Goal: Task Accomplishment & Management: Use online tool/utility

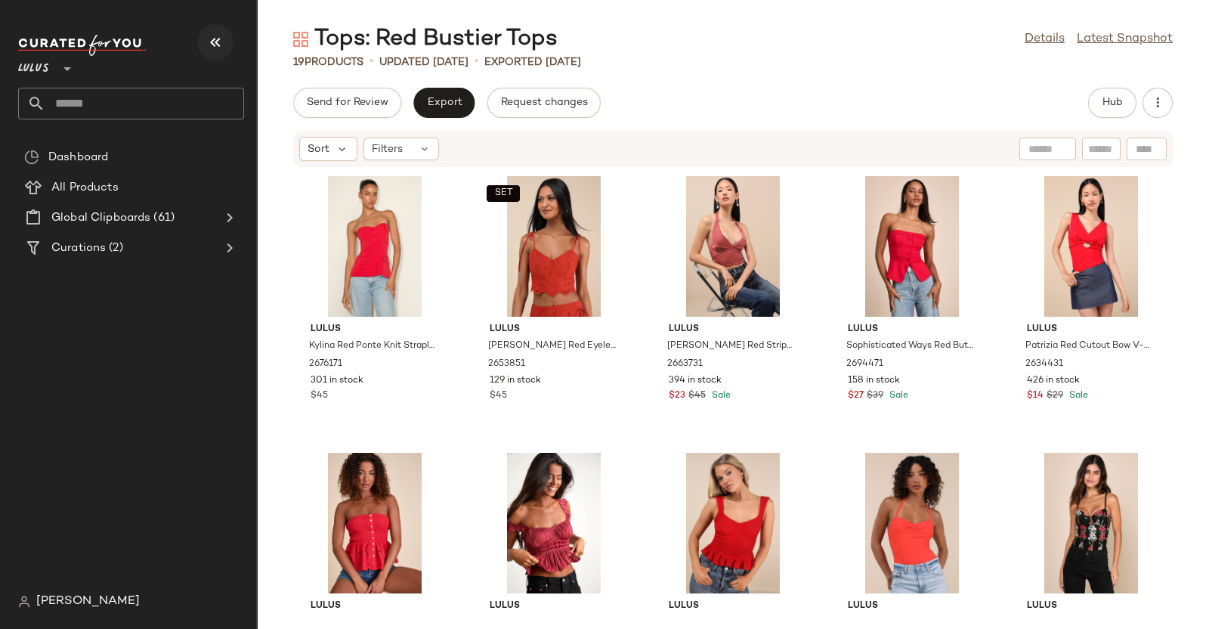
click at [203, 38] on button "button" at bounding box center [215, 42] width 36 height 36
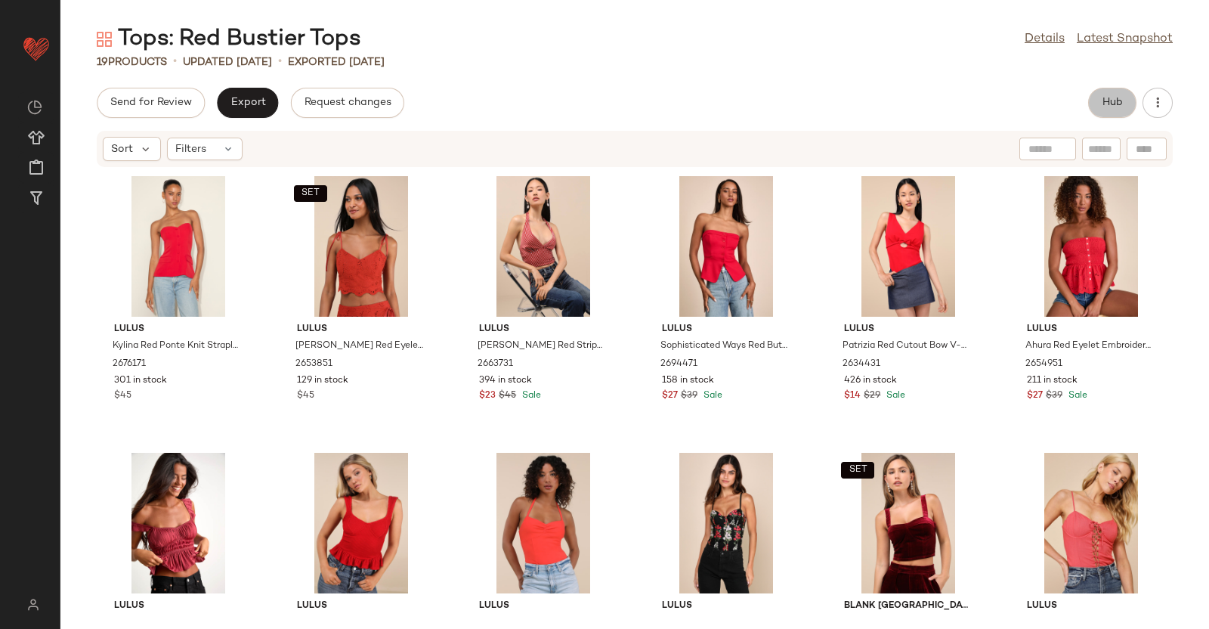
click at [1100, 107] on button "Hub" at bounding box center [1112, 103] width 48 height 30
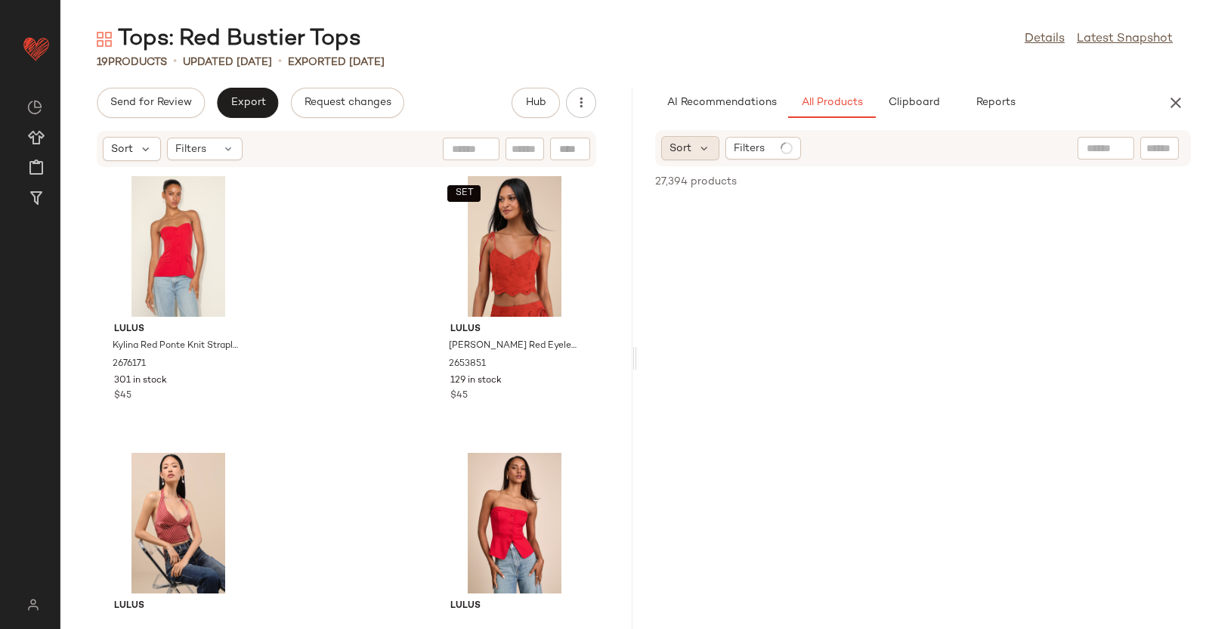
click at [680, 156] on div "Sort" at bounding box center [690, 148] width 58 height 24
click at [698, 141] on icon at bounding box center [705, 148] width 14 height 14
click at [707, 157] on div "Sort" at bounding box center [690, 148] width 58 height 24
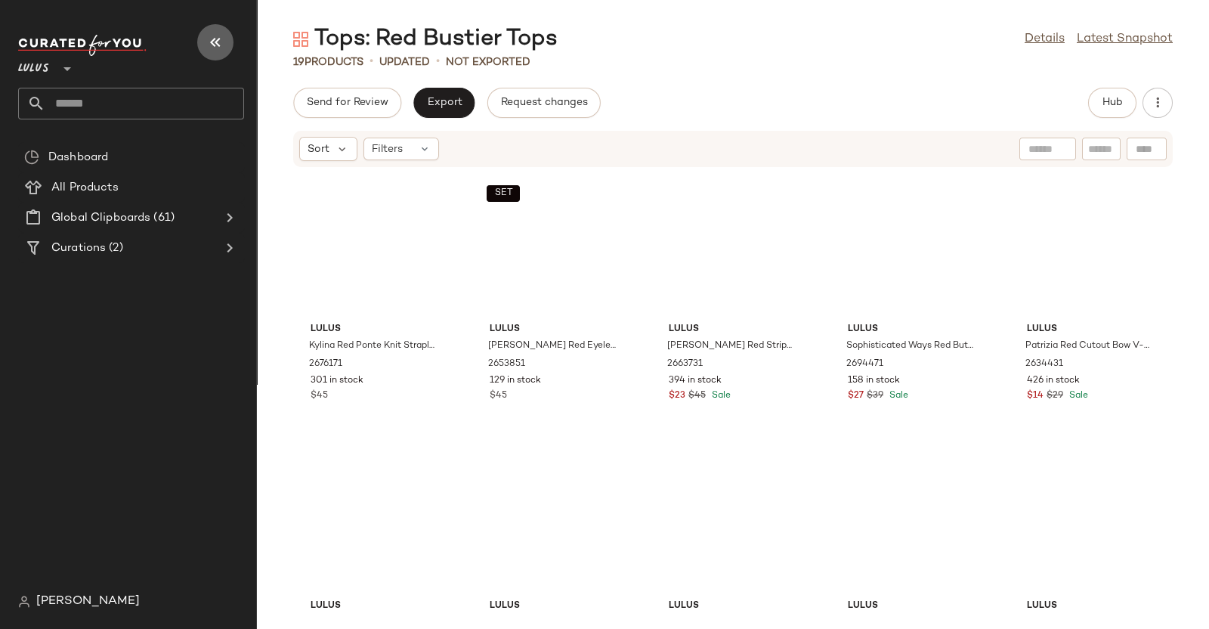
click at [210, 54] on button "button" at bounding box center [215, 42] width 36 height 36
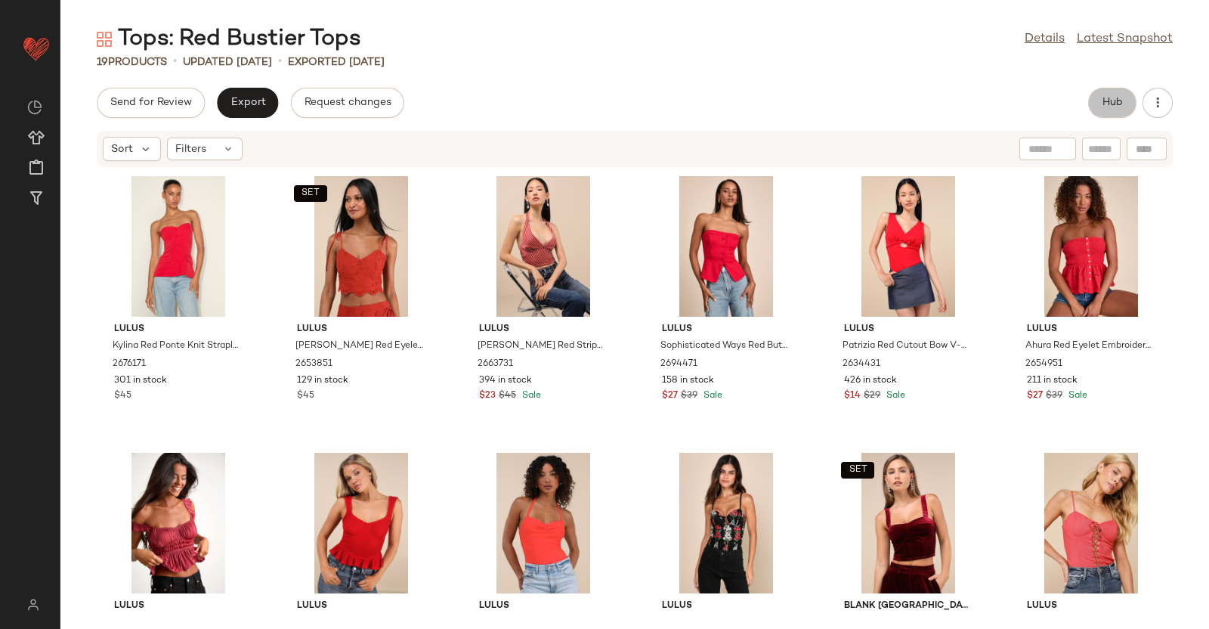
click at [1109, 104] on span "Hub" at bounding box center [1112, 103] width 21 height 12
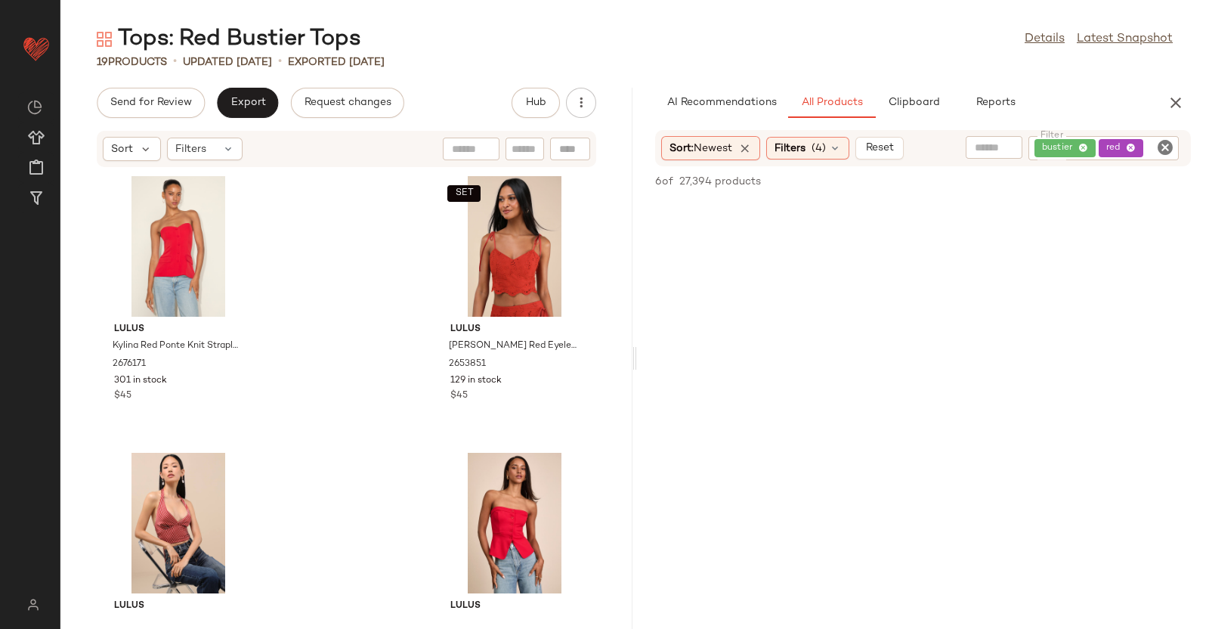
scroll to position [1142, 0]
click at [1175, 99] on icon "button" at bounding box center [1176, 103] width 18 height 18
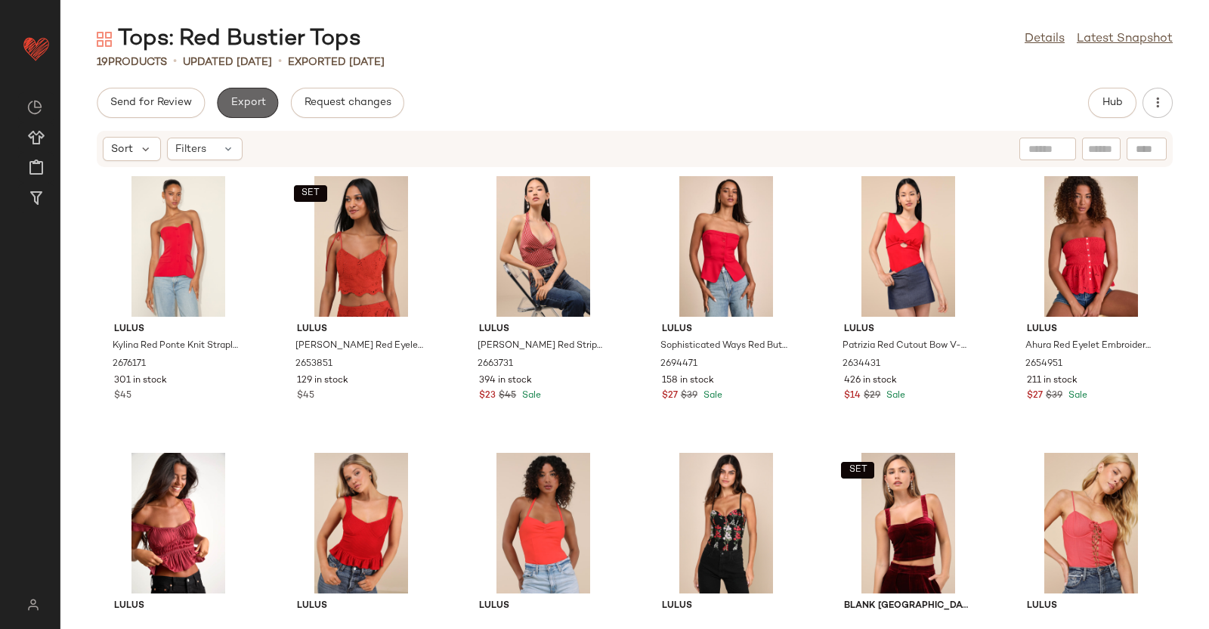
click at [249, 92] on button "Export" at bounding box center [247, 103] width 61 height 30
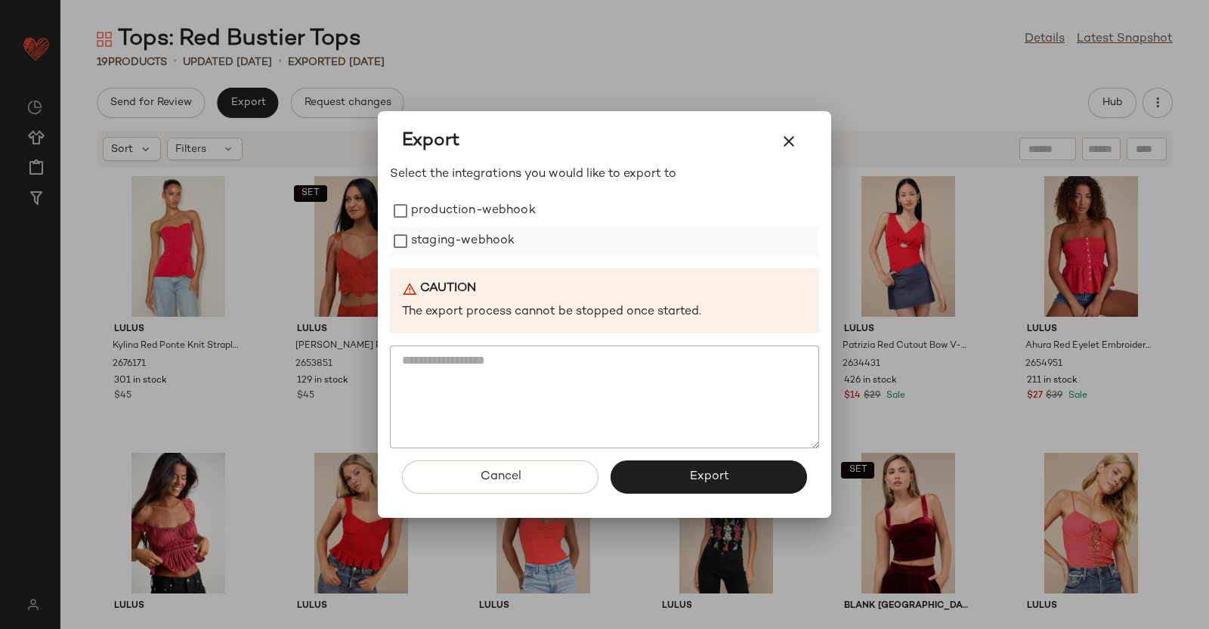
click at [461, 232] on label "staging-webhook" at bounding box center [463, 241] width 104 height 30
click at [516, 201] on label "production-webhook" at bounding box center [473, 211] width 125 height 30
click at [700, 478] on span "Export" at bounding box center [709, 476] width 40 height 14
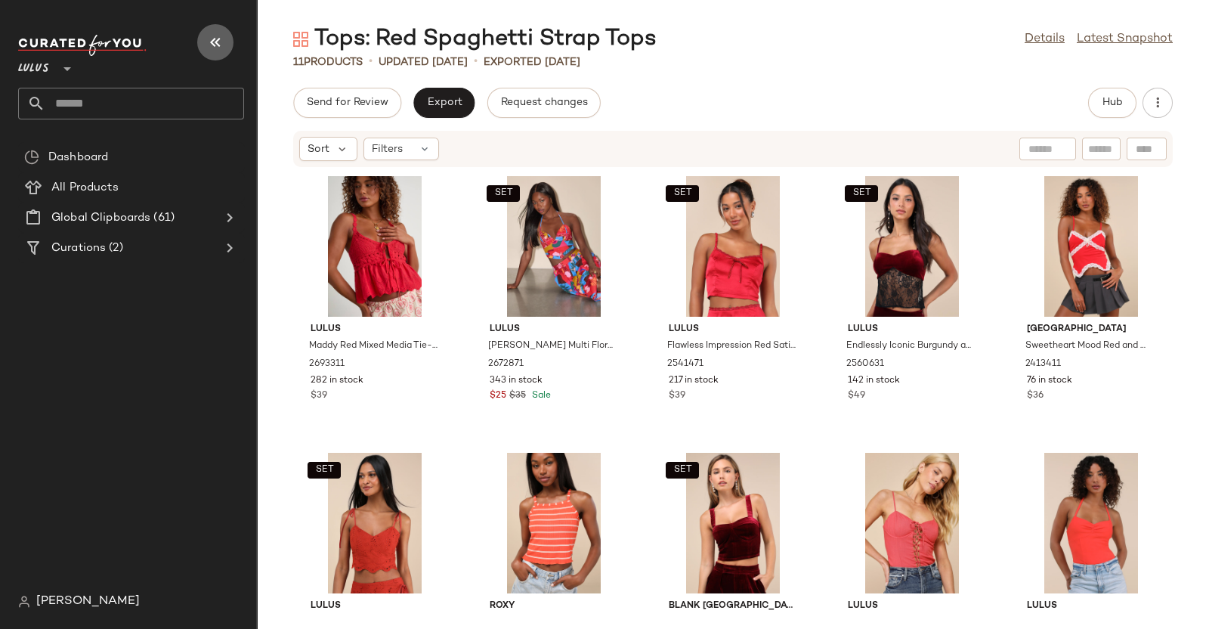
click at [215, 33] on icon "button" at bounding box center [215, 42] width 18 height 18
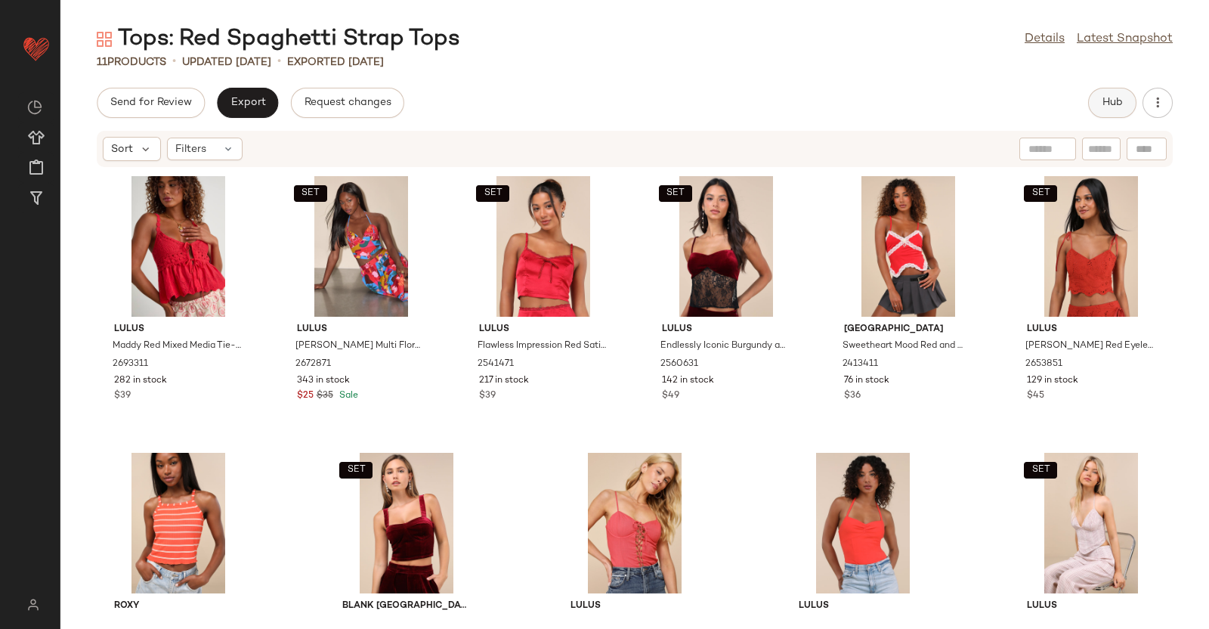
click at [1103, 91] on button "Hub" at bounding box center [1112, 103] width 48 height 30
